Goal: Task Accomplishment & Management: Complete application form

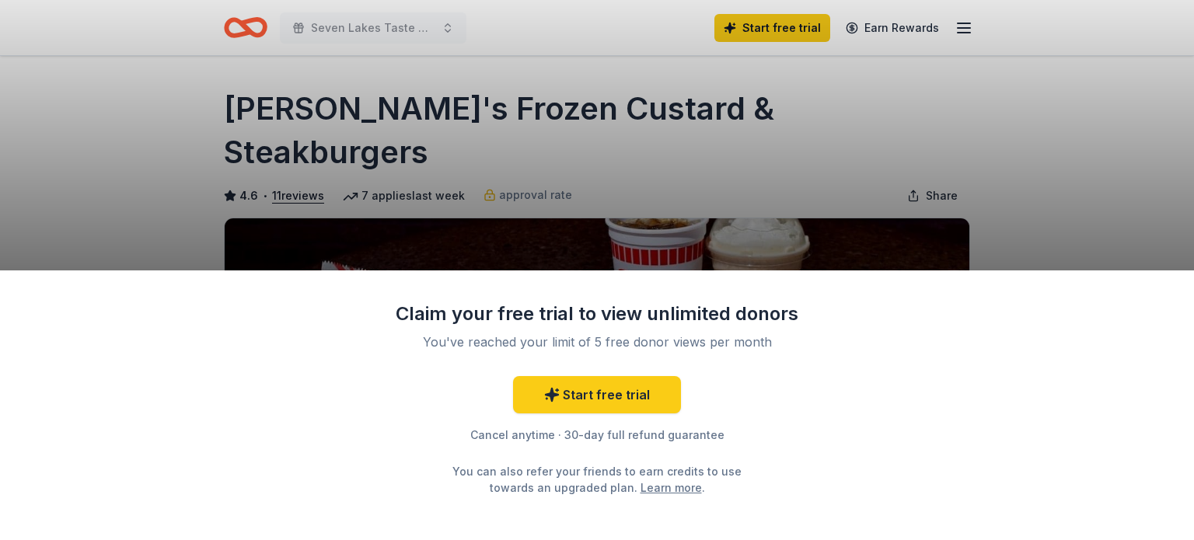
click at [1010, 121] on div "Claim your free trial to view unlimited donors You've reached your limit of 5 f…" at bounding box center [597, 270] width 1194 height 540
click at [1081, 181] on div "Claim your free trial to view unlimited donors You've reached your limit of 5 f…" at bounding box center [597, 270] width 1194 height 540
click at [395, 34] on div "Claim your free trial to view unlimited donors You've reached your limit of 5 f…" at bounding box center [597, 270] width 1194 height 540
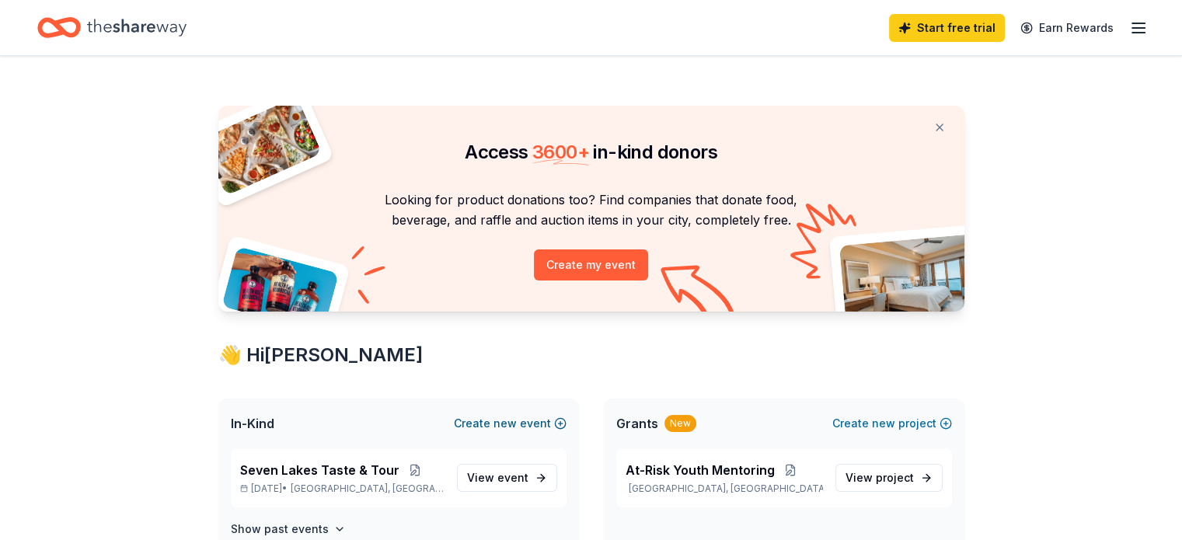
scroll to position [78, 0]
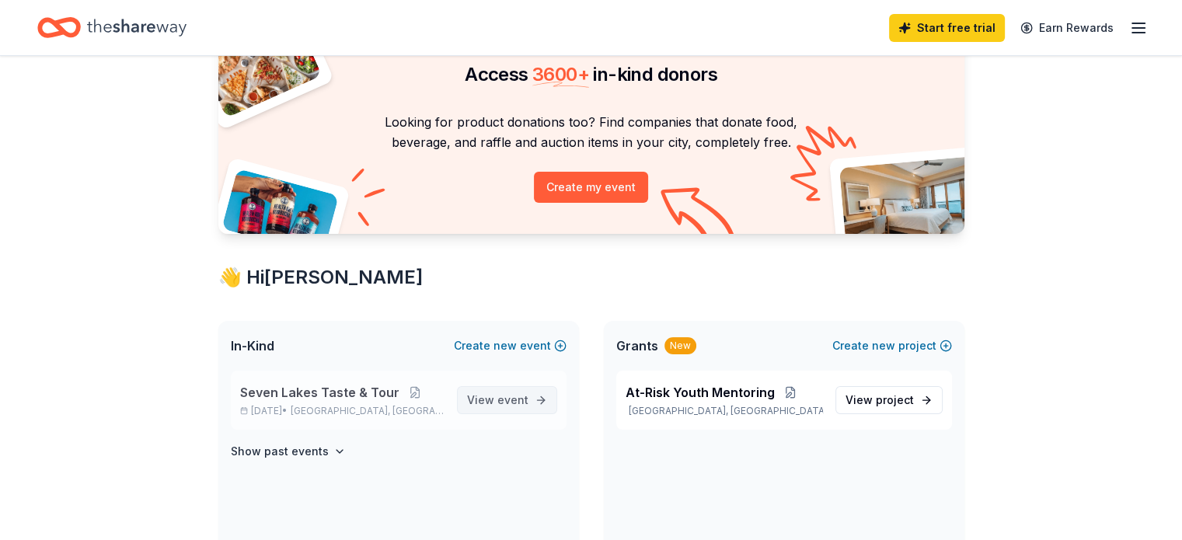
click at [501, 397] on span "event" at bounding box center [512, 399] width 31 height 13
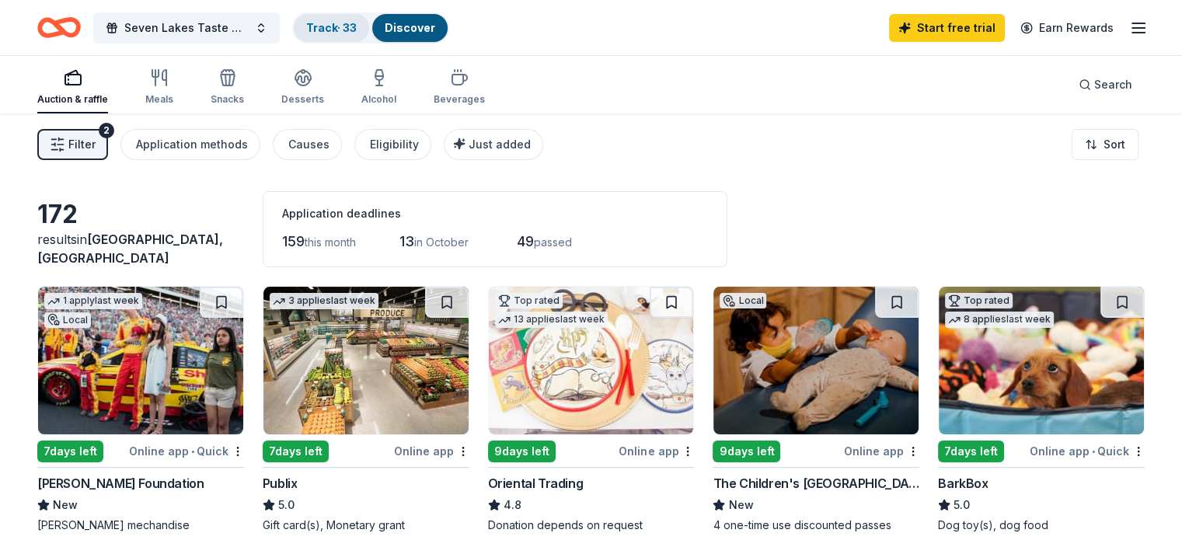
click at [357, 27] on link "Track · 33" at bounding box center [331, 27] width 51 height 13
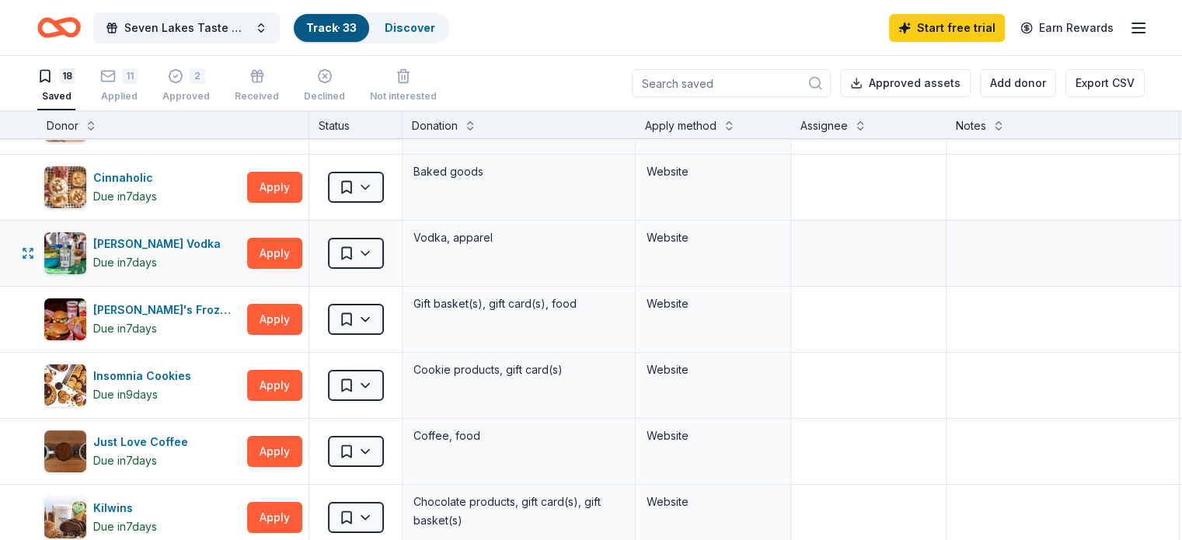
scroll to position [78, 0]
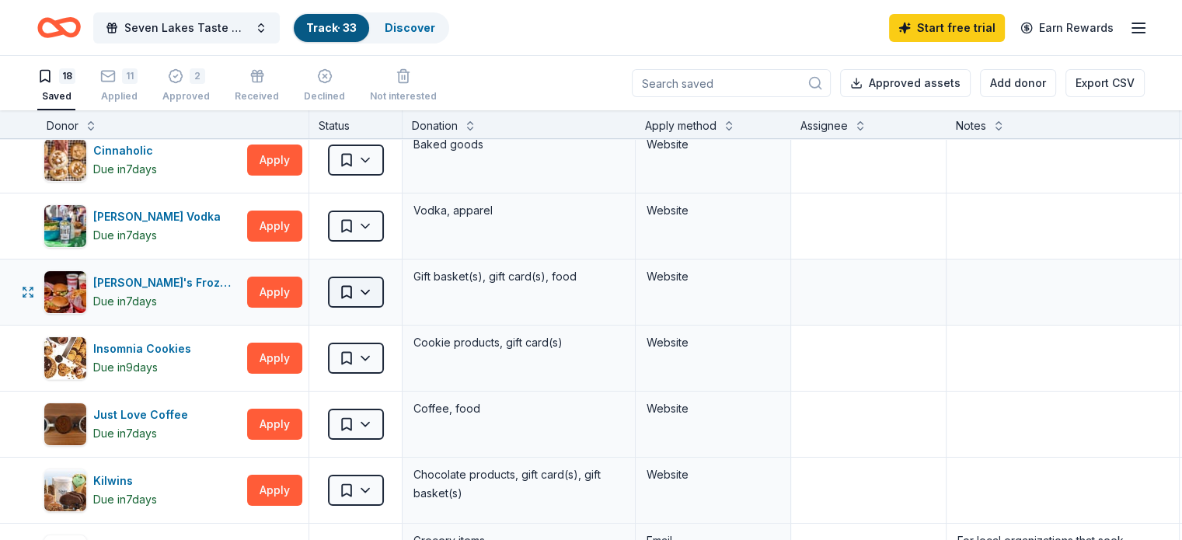
click at [391, 295] on html "Seven Lakes Taste & Tour Track · 33 Discover Start free trial Earn Rewards 18 S…" at bounding box center [591, 270] width 1182 height 540
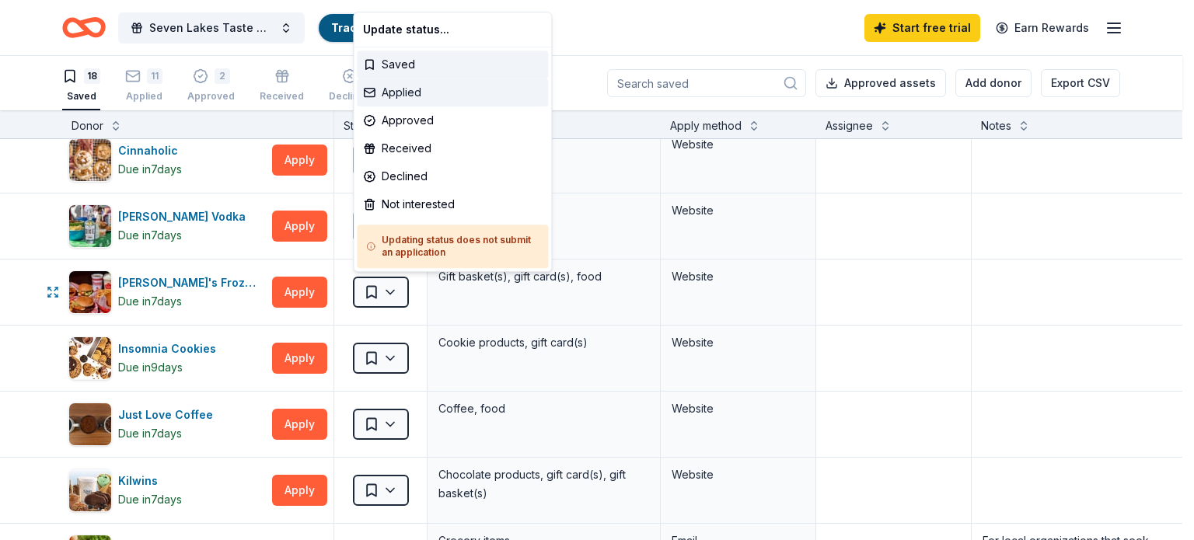
click at [404, 94] on div "Applied" at bounding box center [452, 93] width 191 height 28
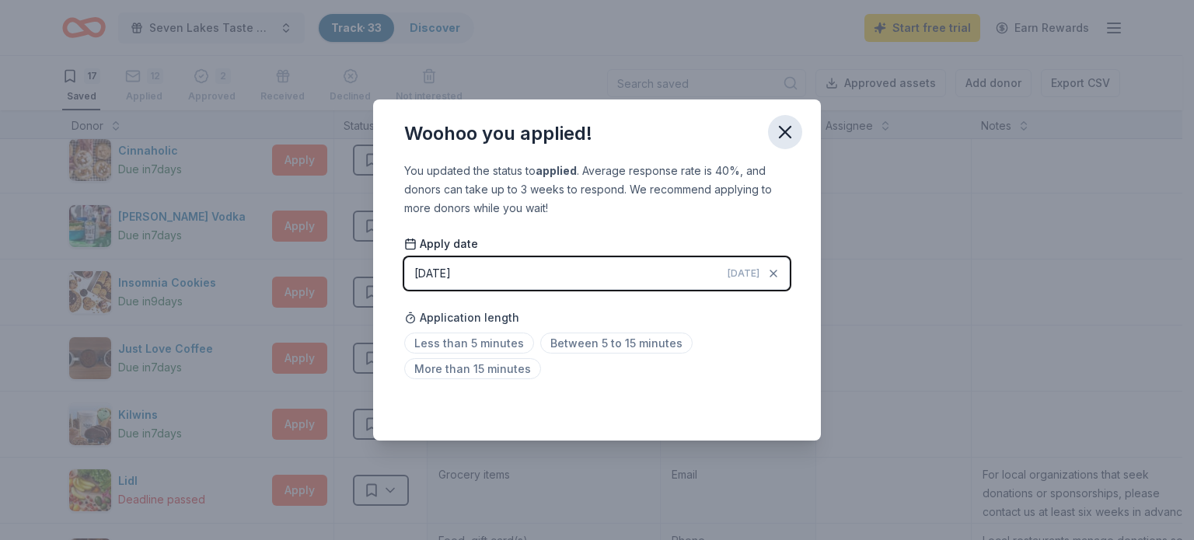
click at [788, 138] on icon "button" at bounding box center [785, 132] width 22 height 22
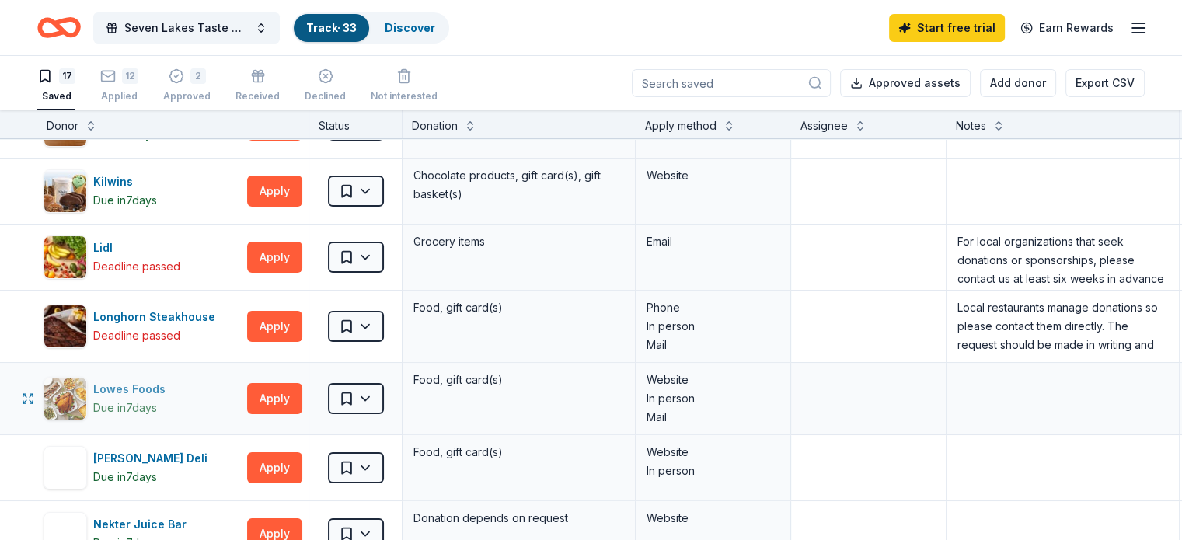
scroll to position [389, 0]
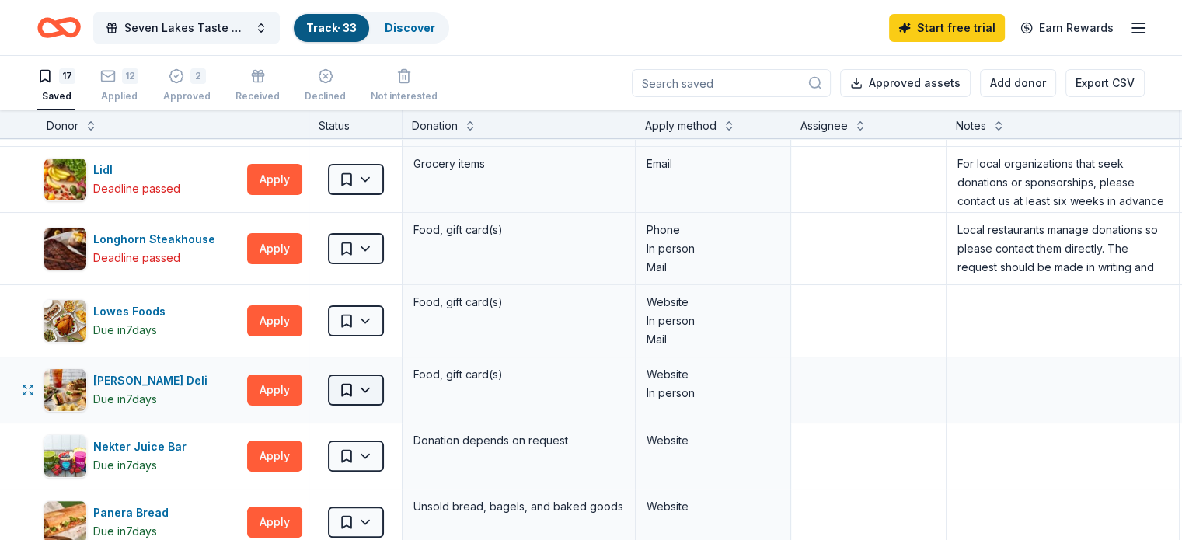
click at [388, 386] on html "Seven Lakes Taste & Tour Track · 33 Discover Start free trial Earn Rewards 17 S…" at bounding box center [591, 270] width 1182 height 540
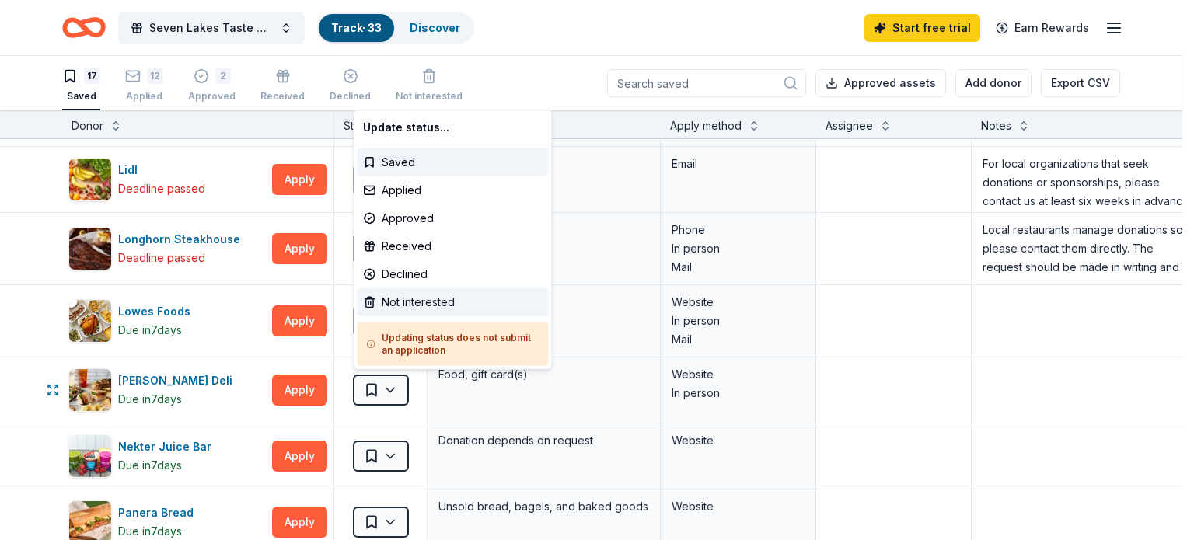
click at [424, 304] on div "Not interested" at bounding box center [452, 302] width 191 height 28
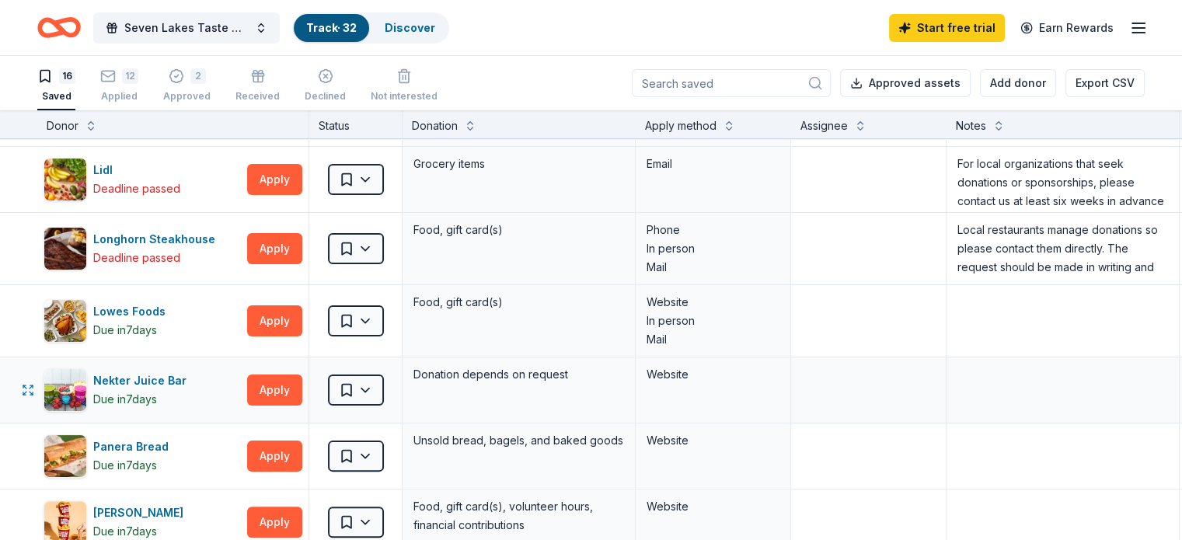
scroll to position [466, 0]
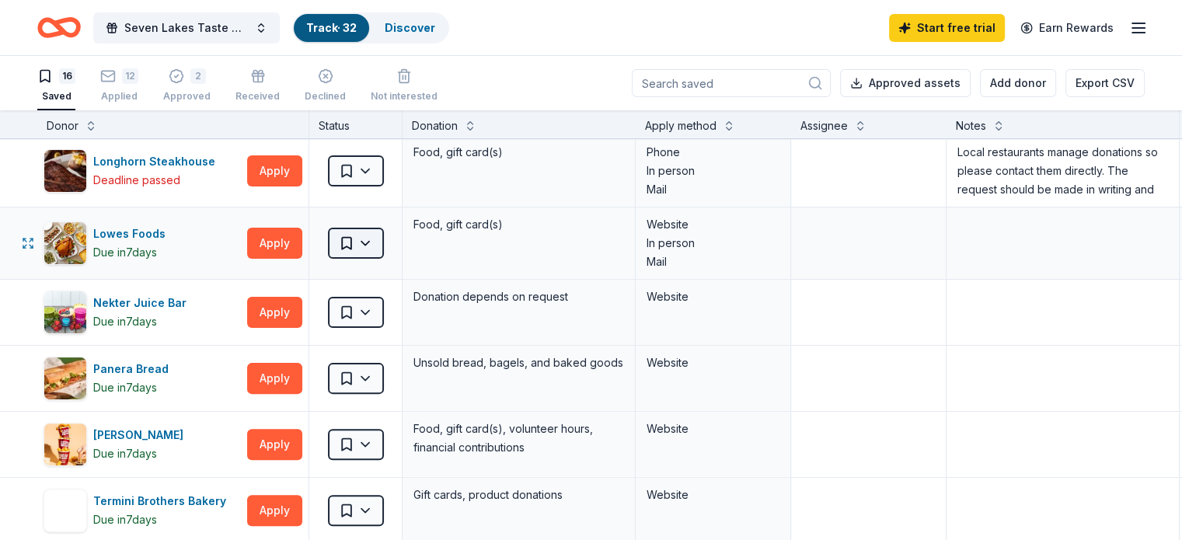
click at [375, 239] on html "Seven Lakes Taste & Tour Track · 32 Discover Start free trial Earn Rewards 16 S…" at bounding box center [591, 270] width 1182 height 540
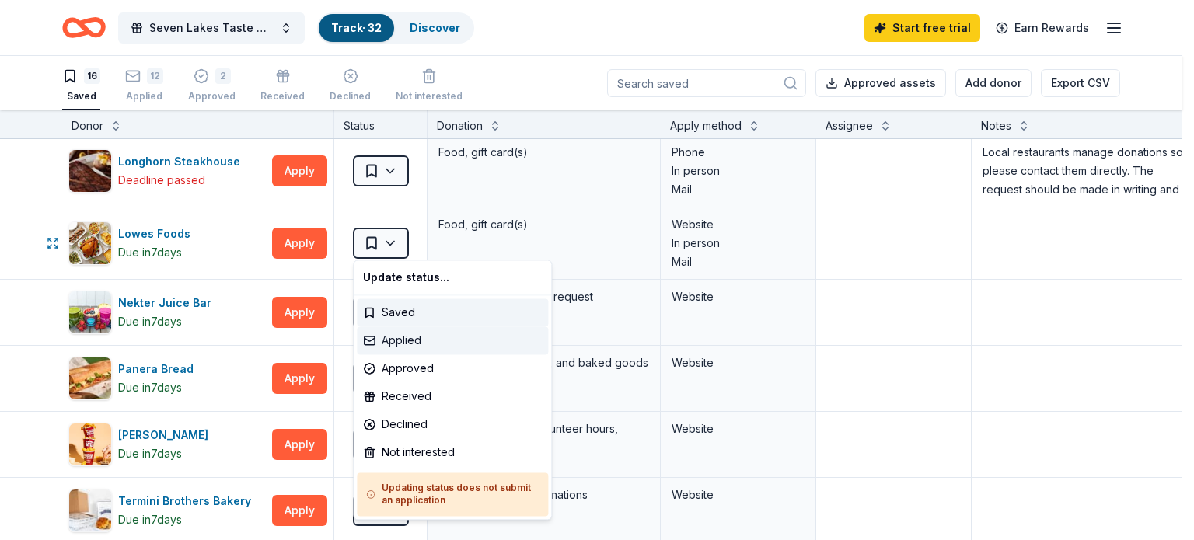
click at [386, 337] on div "Applied" at bounding box center [452, 340] width 191 height 28
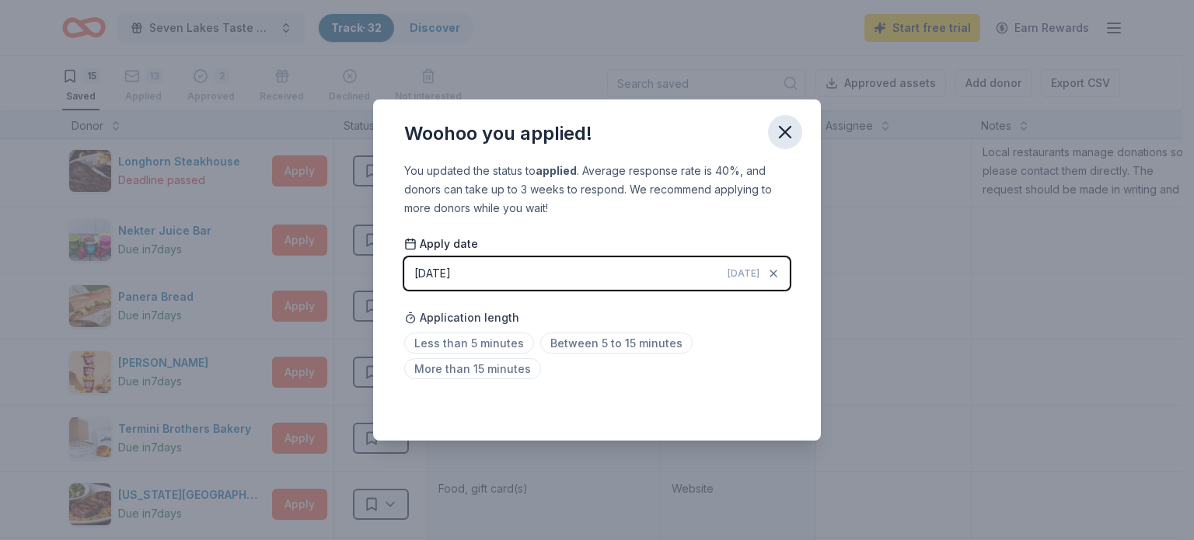
click at [792, 125] on icon "button" at bounding box center [785, 132] width 22 height 22
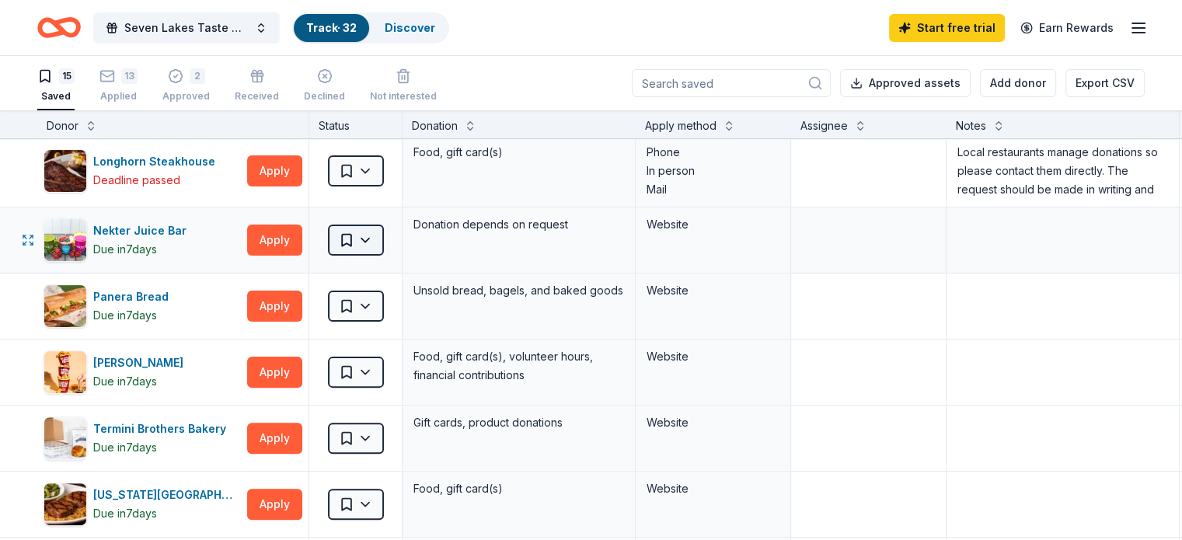
click at [380, 243] on html "Seven Lakes Taste & Tour Track · 32 Discover Start free trial Earn Rewards 15 S…" at bounding box center [591, 270] width 1182 height 540
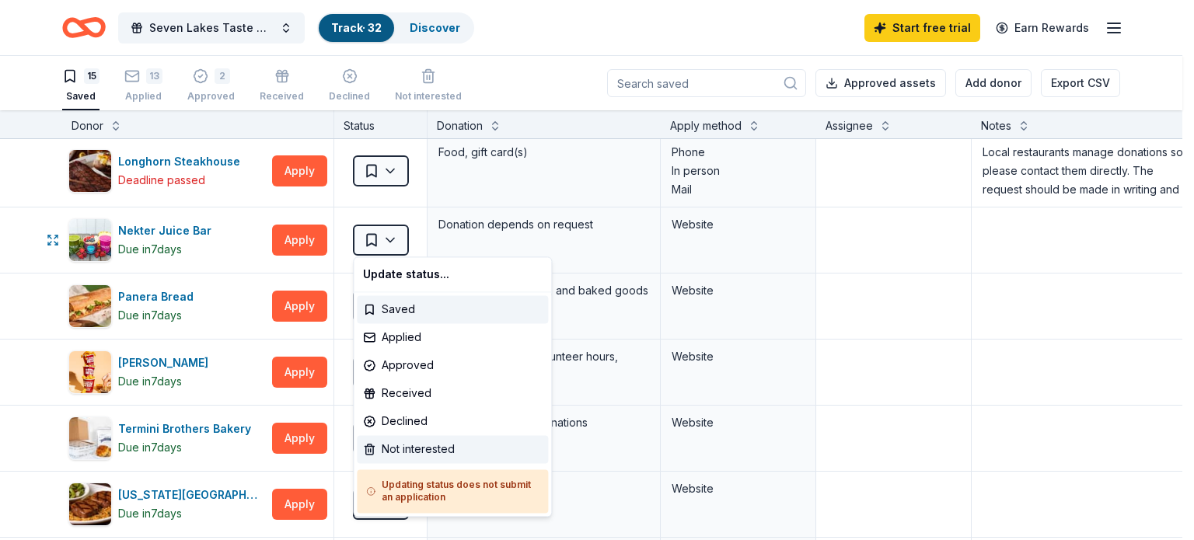
click at [415, 450] on div "Not interested" at bounding box center [452, 449] width 191 height 28
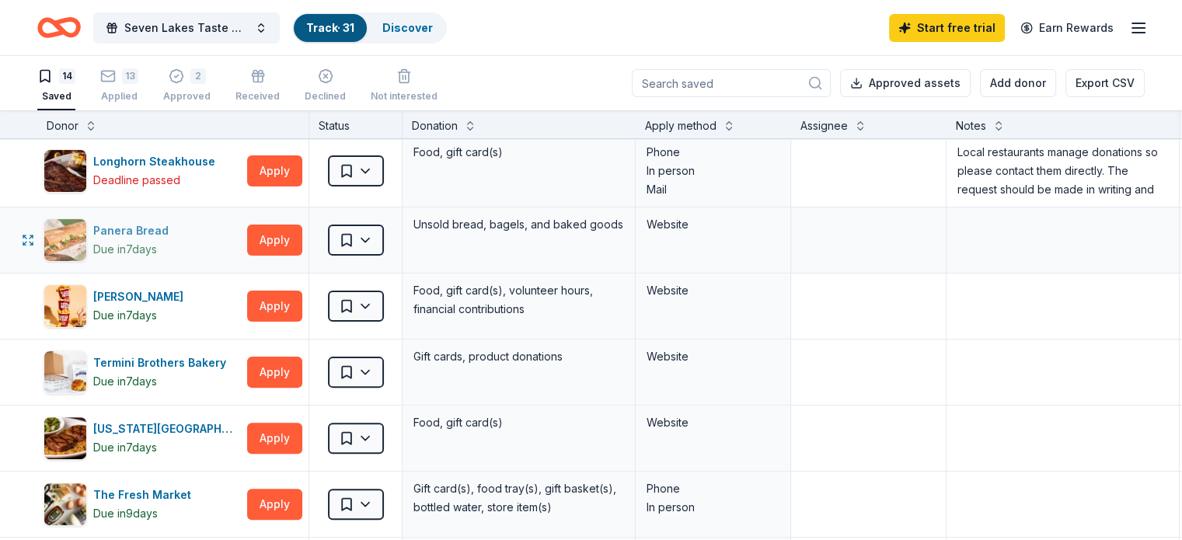
scroll to position [544, 0]
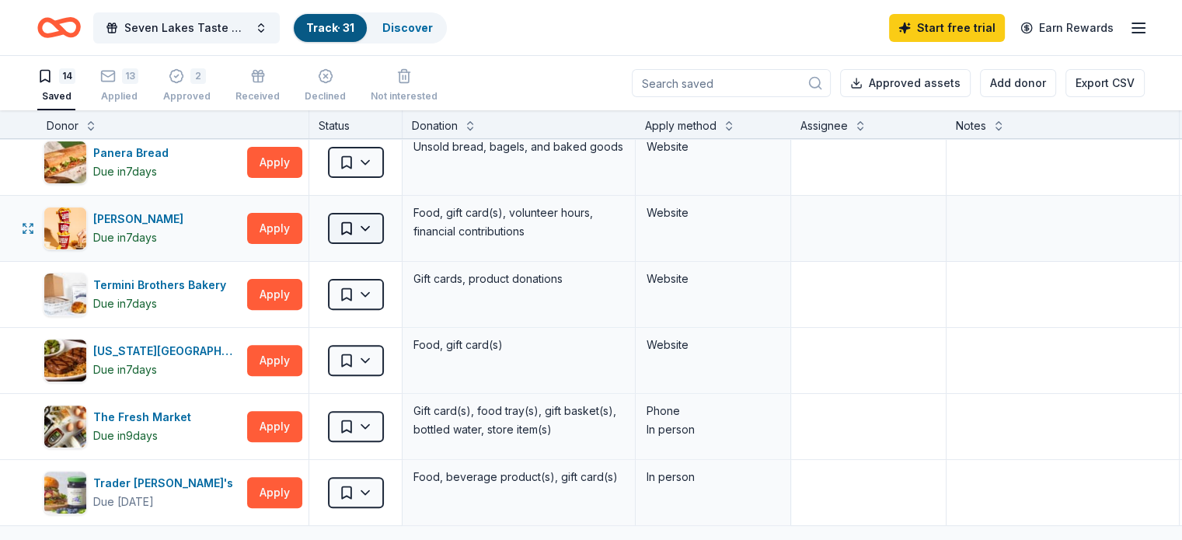
click at [400, 222] on html "Seven Lakes Taste & Tour Track · 31 Discover Start free trial Earn Rewards 14 S…" at bounding box center [591, 270] width 1182 height 540
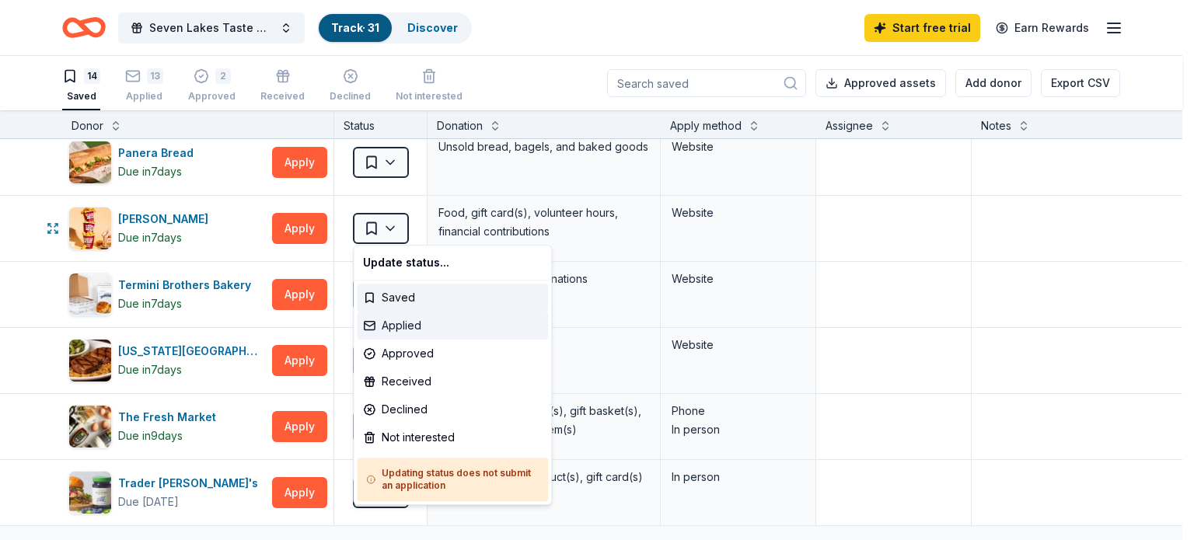
click at [403, 321] on div "Applied" at bounding box center [452, 326] width 191 height 28
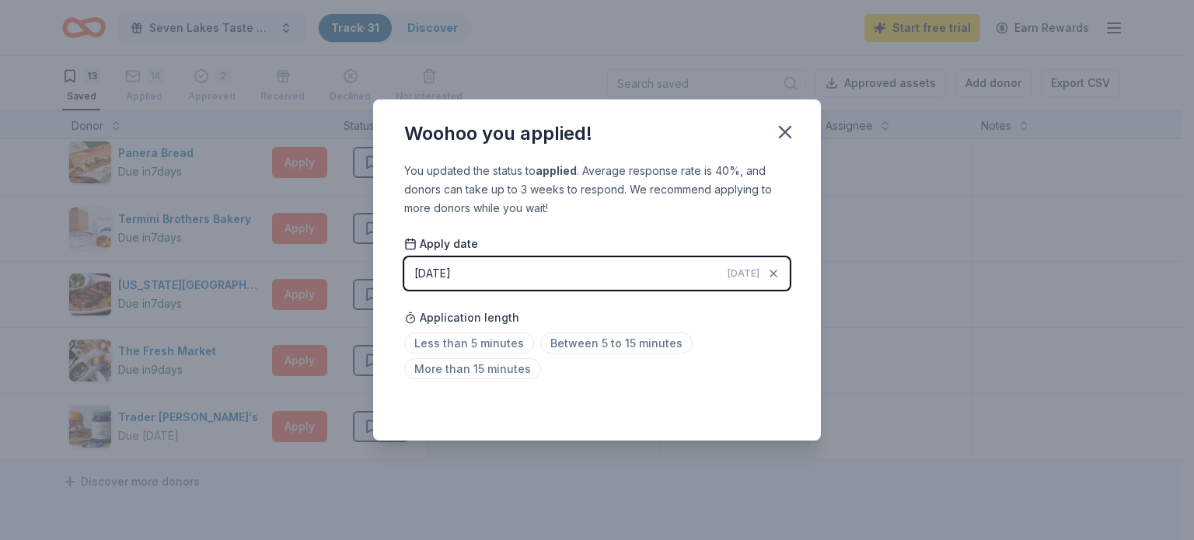
click at [438, 272] on div "09/16/2025" at bounding box center [432, 273] width 37 height 19
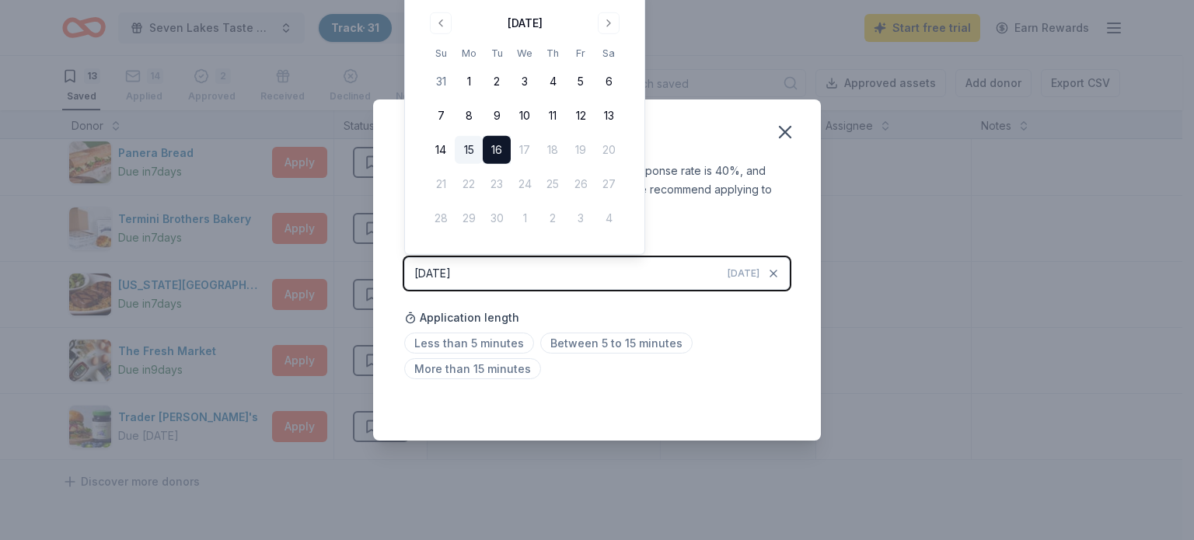
click at [467, 145] on button "15" at bounding box center [469, 150] width 28 height 28
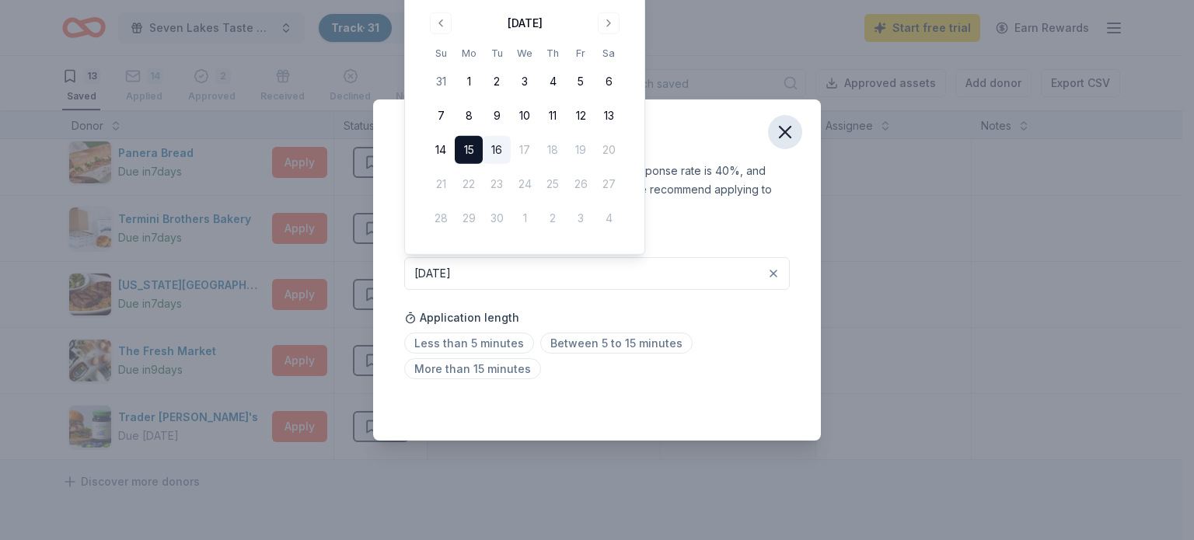
click at [779, 132] on icon "button" at bounding box center [785, 132] width 22 height 22
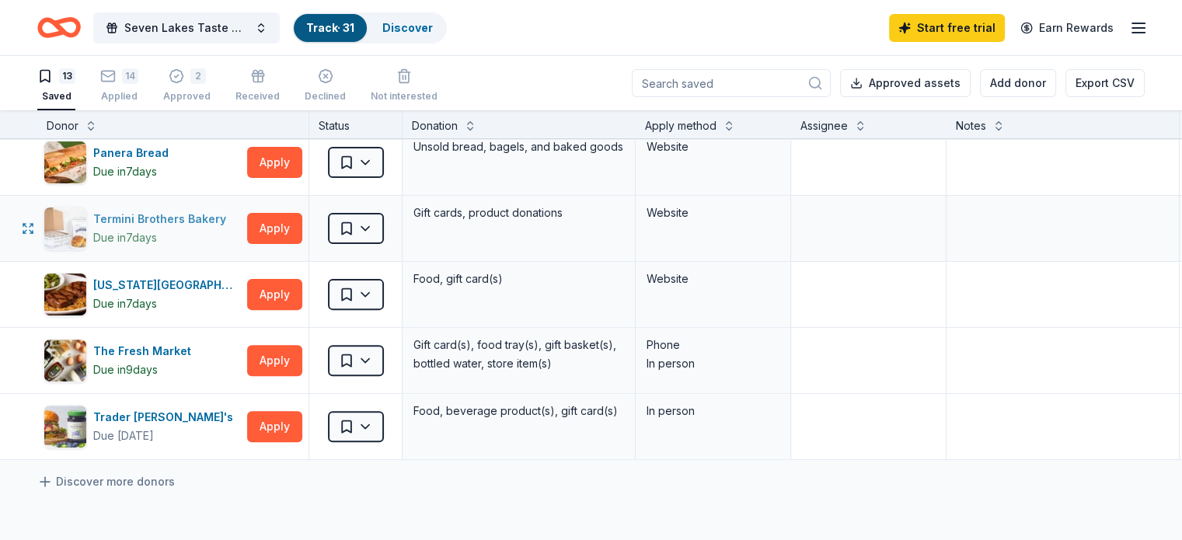
scroll to position [466, 0]
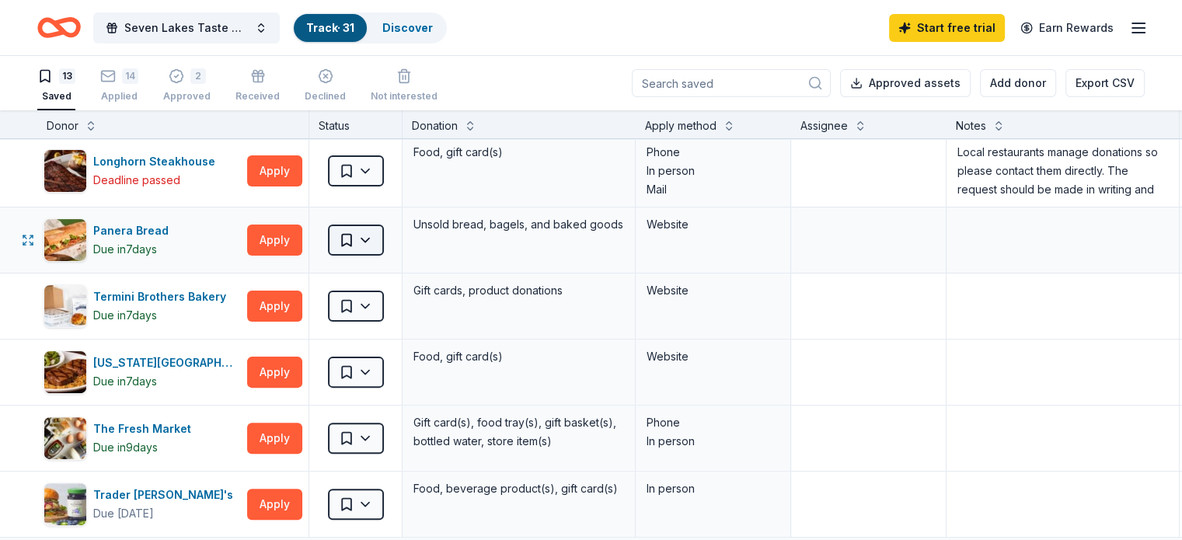
click at [380, 242] on html "Seven Lakes Taste & Tour Track · 31 Discover Start free trial Earn Rewards 13 S…" at bounding box center [591, 270] width 1182 height 540
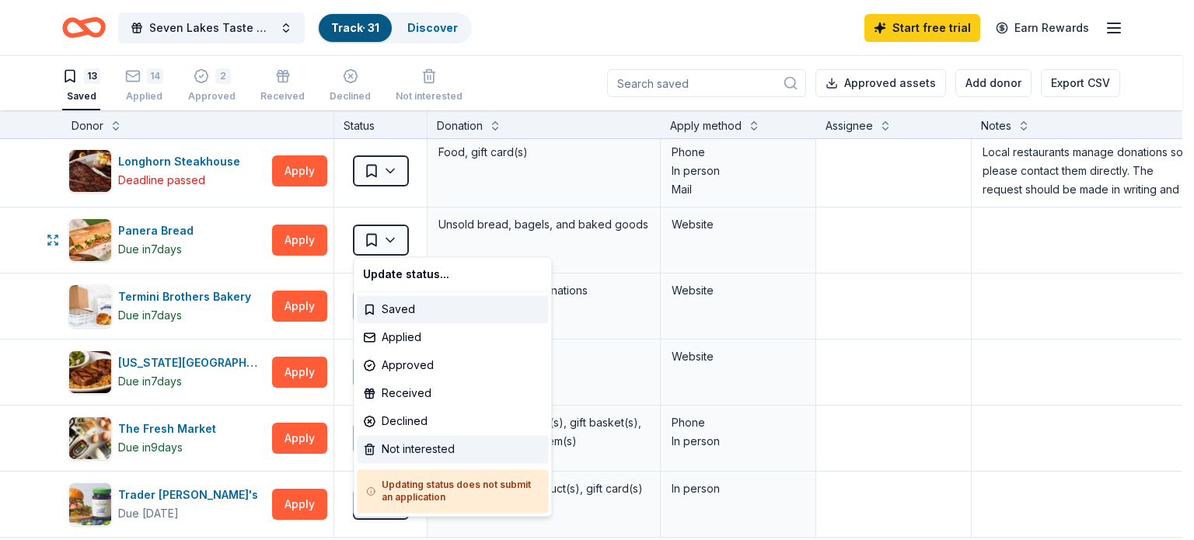
click at [425, 446] on div "Not interested" at bounding box center [452, 449] width 191 height 28
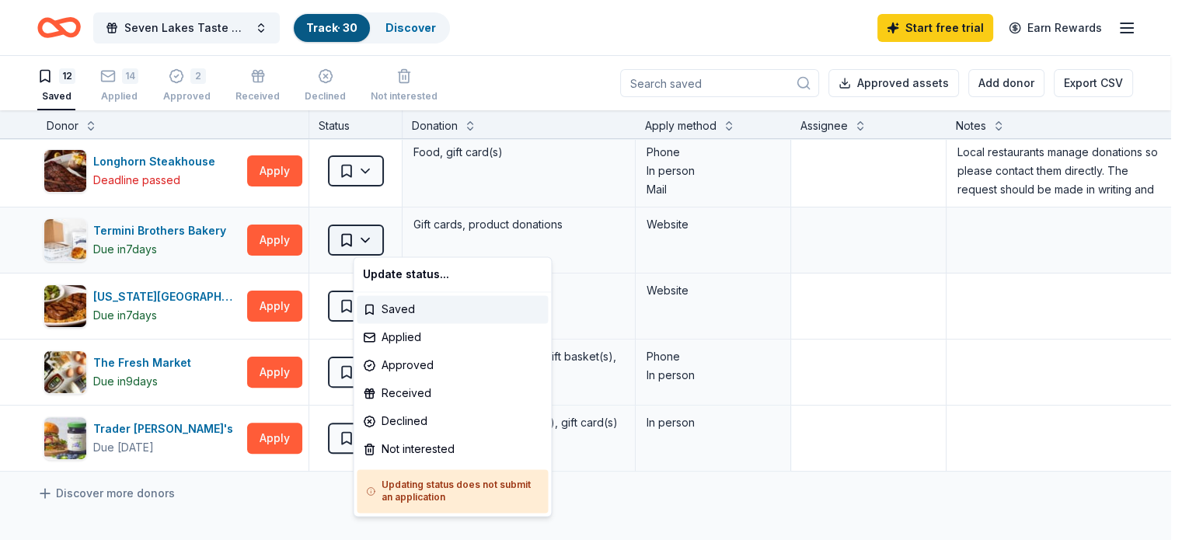
click at [386, 236] on html "Seven Lakes Taste & Tour Track · 30 Discover Start free trial Earn Rewards 12 S…" at bounding box center [591, 270] width 1182 height 540
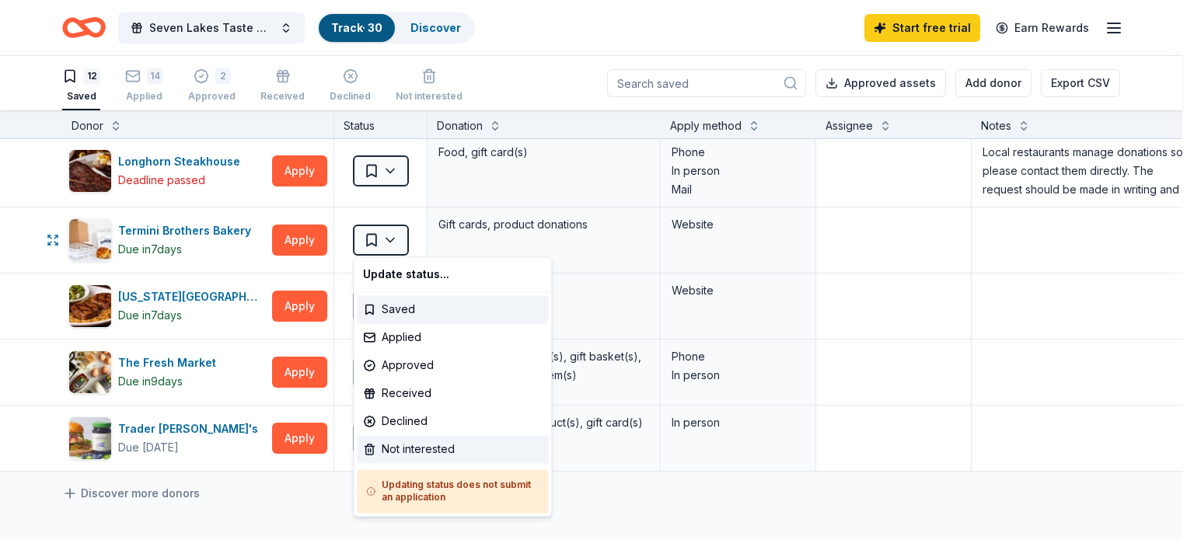
click at [444, 447] on div "Not interested" at bounding box center [452, 449] width 191 height 28
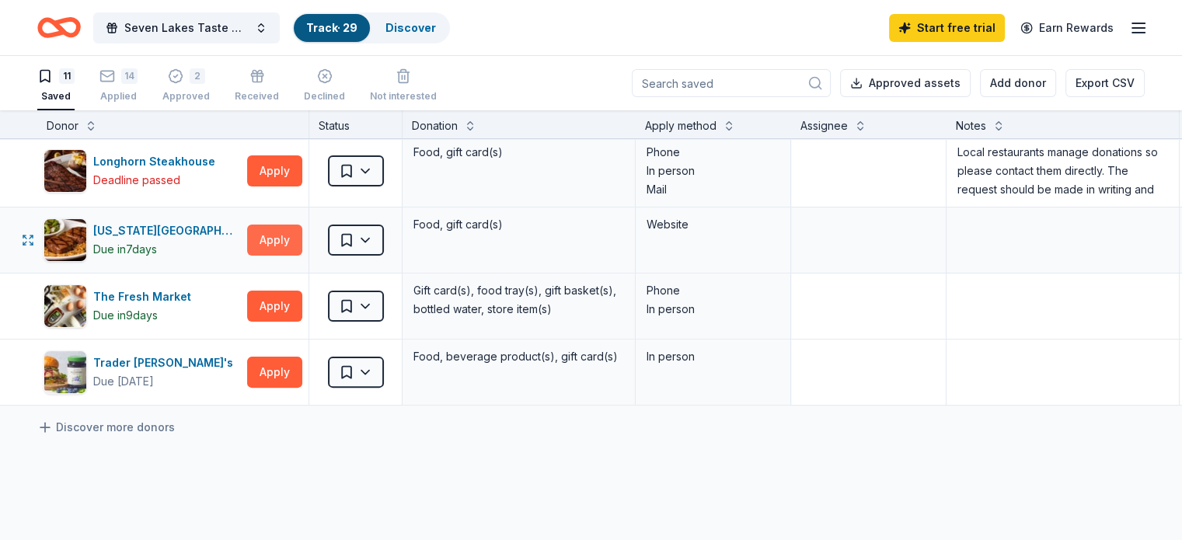
click at [302, 240] on button "Apply" at bounding box center [274, 240] width 55 height 31
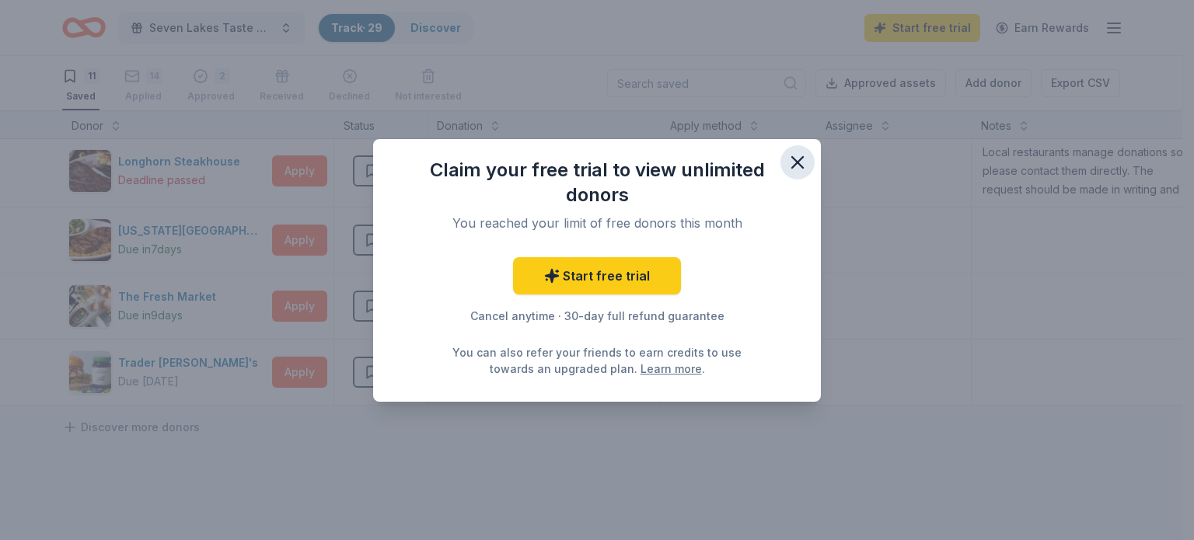
click at [804, 164] on icon "button" at bounding box center [798, 163] width 22 height 22
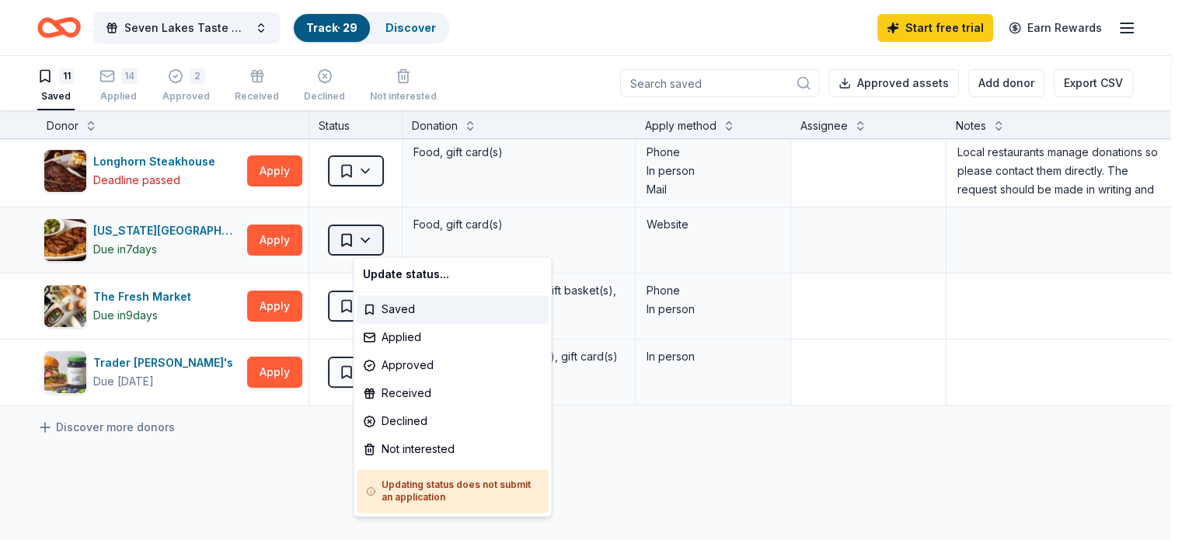
click at [375, 239] on html "Seven Lakes Taste & Tour Track · 29 Discover Start free trial Earn Rewards 11 S…" at bounding box center [591, 270] width 1182 height 540
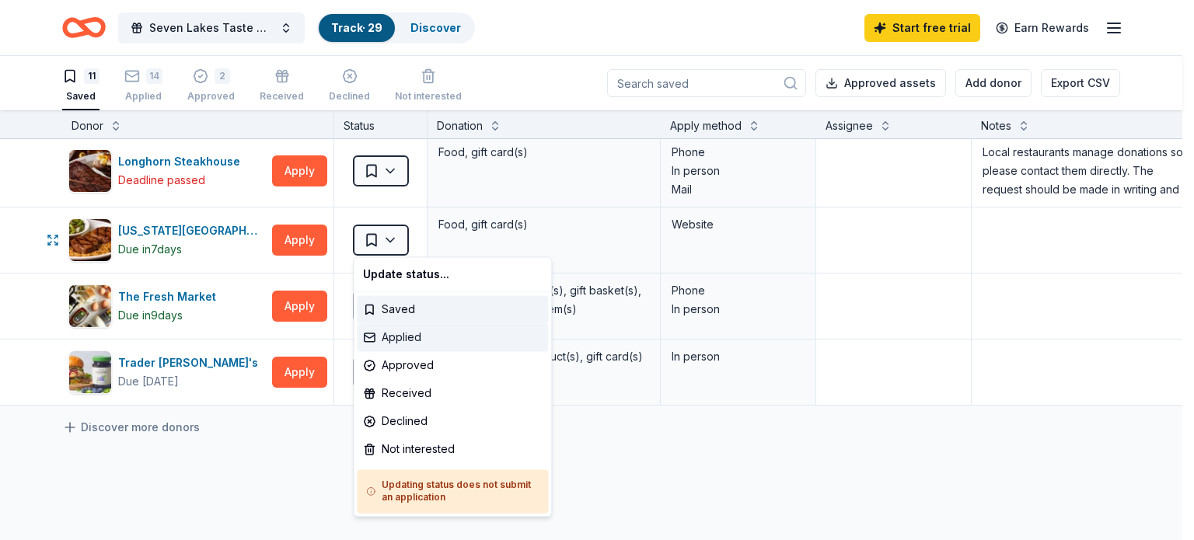
click at [385, 336] on div "Applied" at bounding box center [452, 337] width 191 height 28
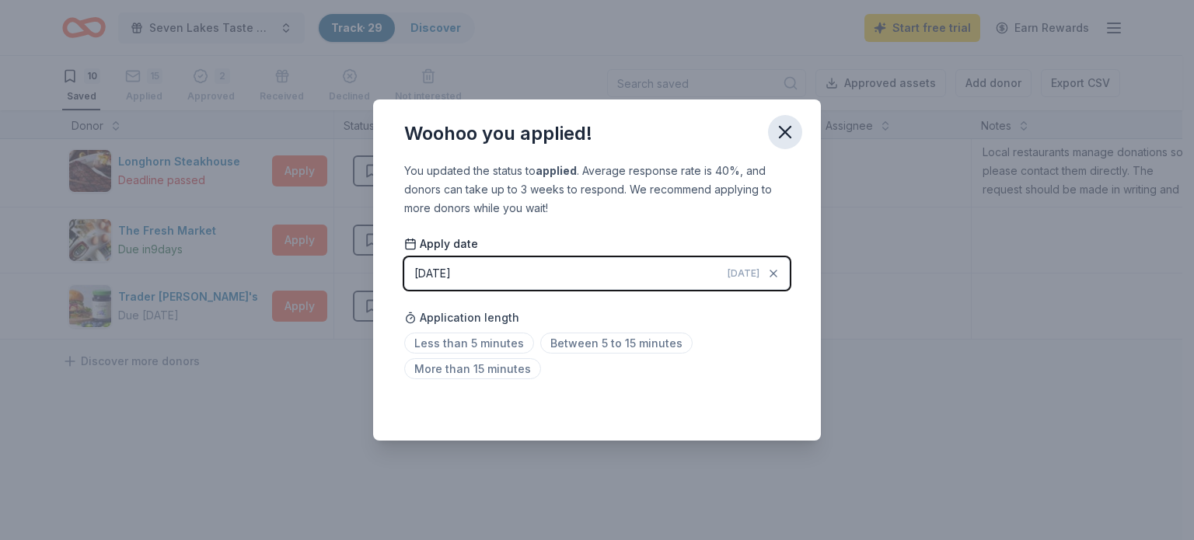
click at [780, 142] on icon "button" at bounding box center [785, 132] width 22 height 22
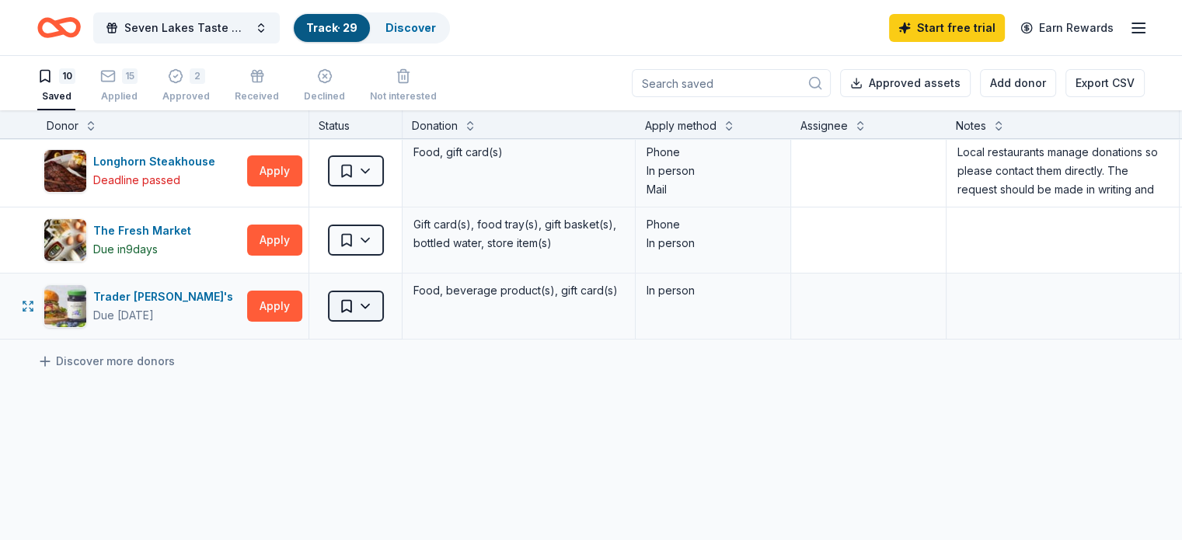
click at [393, 306] on html "Seven Lakes Taste & Tour Track · 29 Discover Start free trial Earn Rewards 10 S…" at bounding box center [591, 270] width 1182 height 540
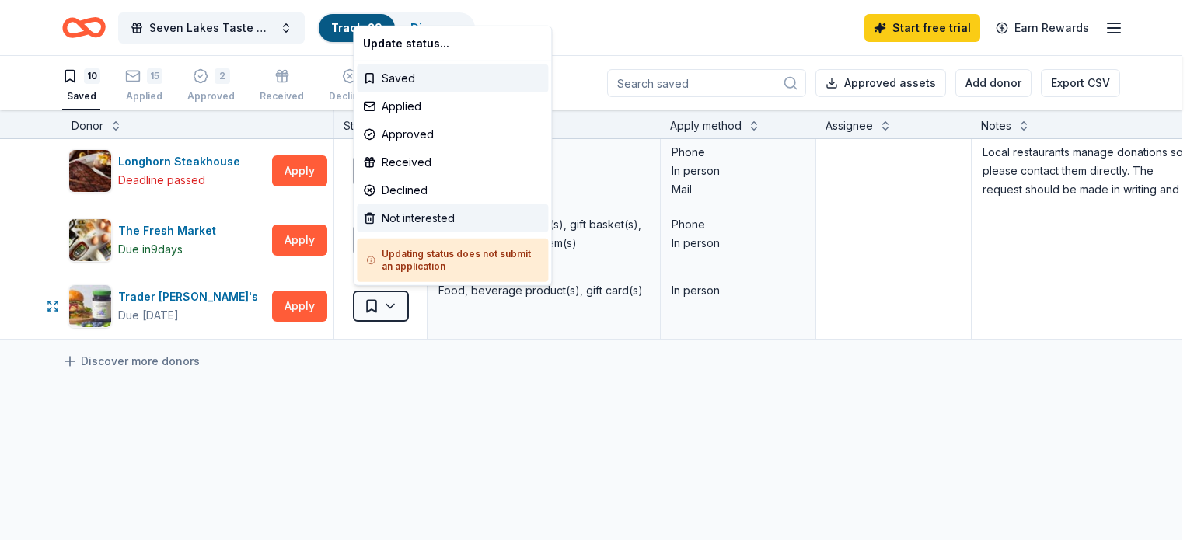
click at [398, 215] on div "Not interested" at bounding box center [452, 218] width 191 height 28
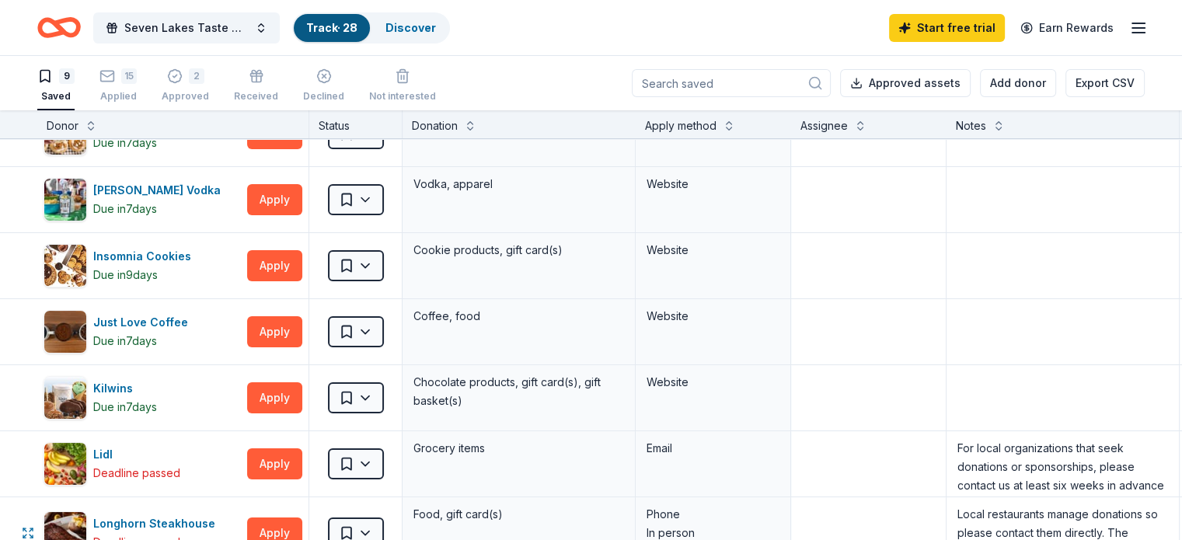
scroll to position [78, 0]
